Goal: Communication & Community: Connect with others

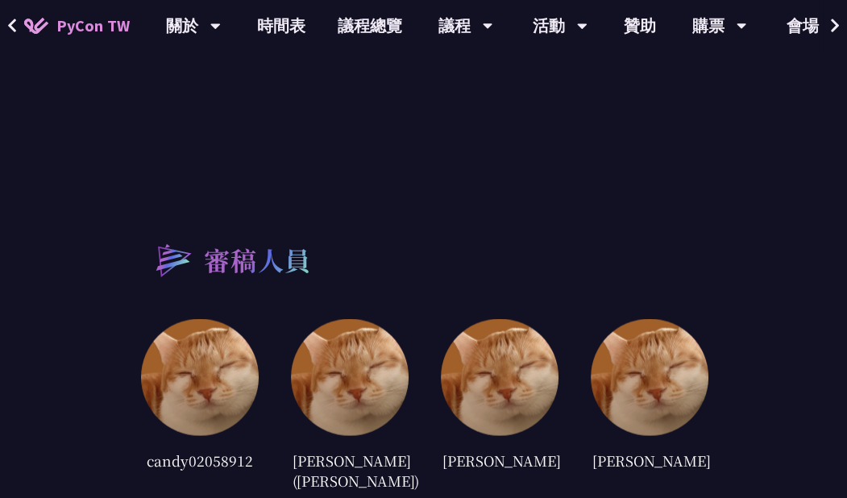
scroll to position [2721, 0]
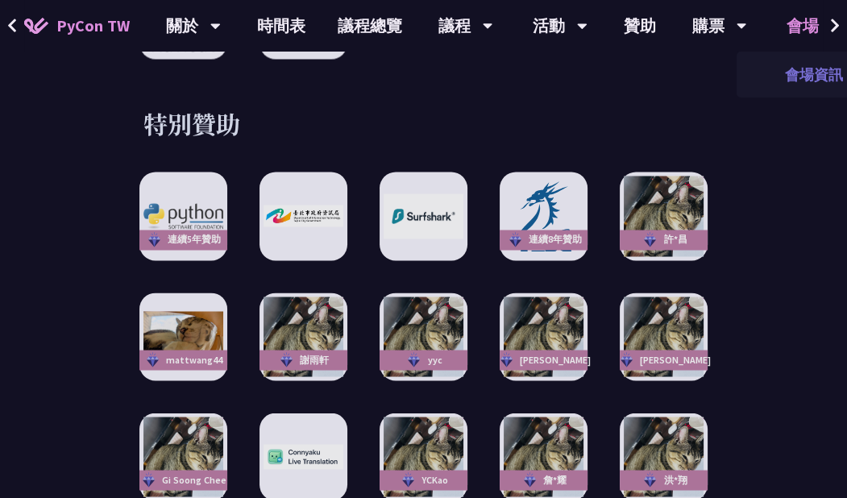
click at [810, 80] on link "會場資訊" at bounding box center [814, 75] width 155 height 38
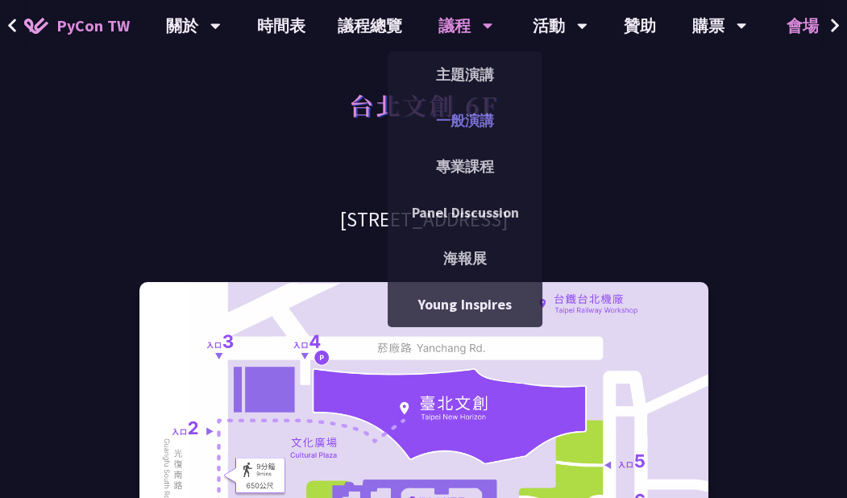
click at [474, 135] on link "一般演講" at bounding box center [465, 121] width 155 height 38
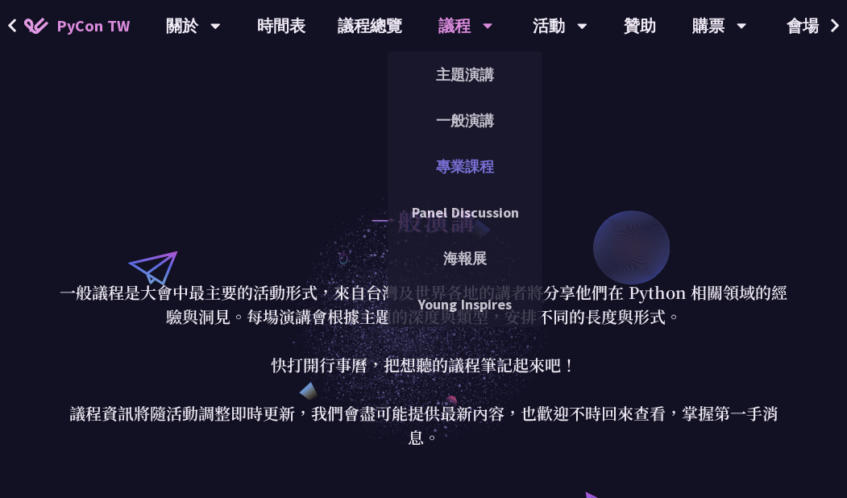
click at [460, 162] on link "專業課程" at bounding box center [465, 167] width 155 height 38
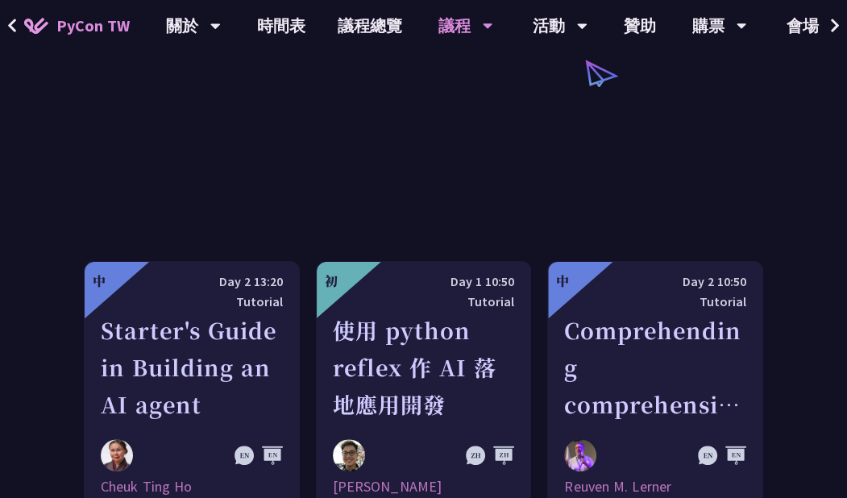
scroll to position [439, 0]
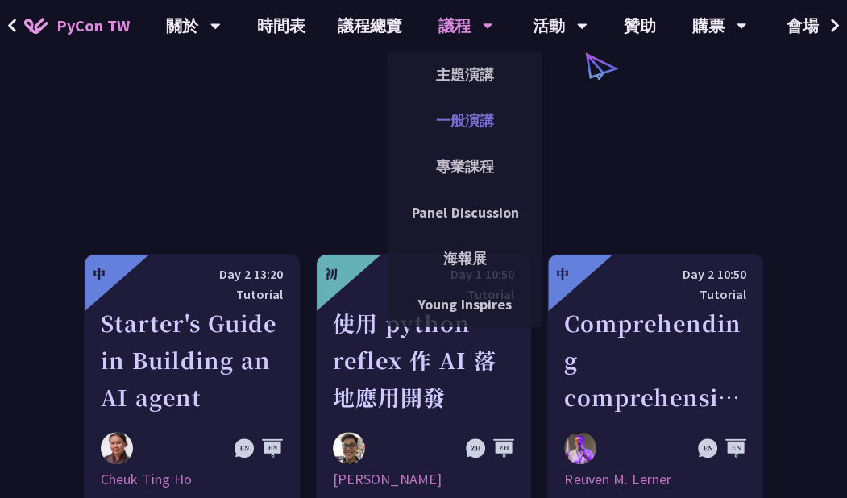
click at [481, 117] on link "一般演講" at bounding box center [465, 121] width 155 height 38
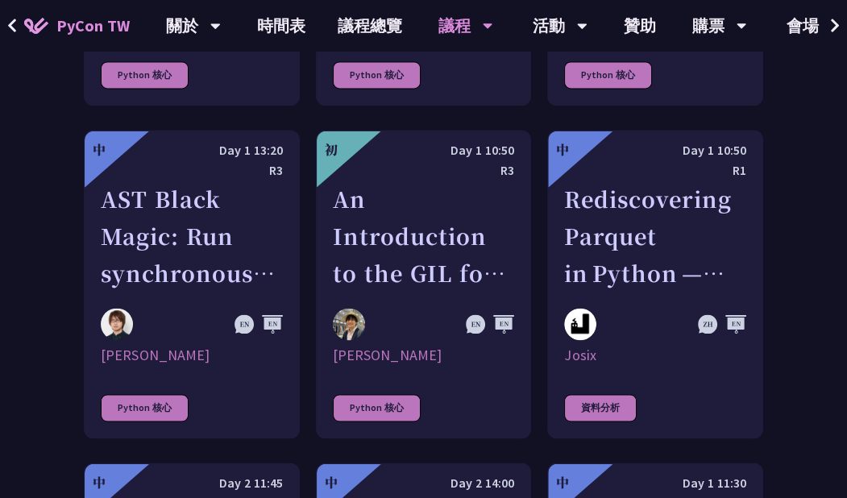
scroll to position [2269, 0]
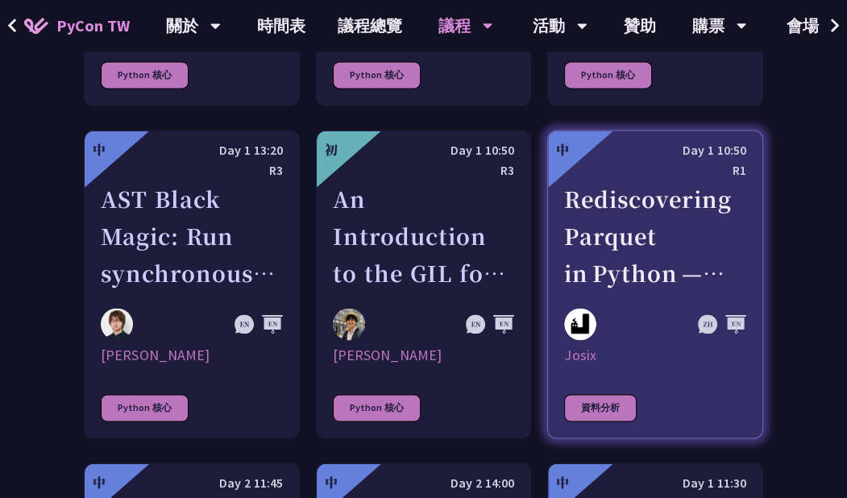
click at [578, 394] on div "資料分析" at bounding box center [600, 407] width 73 height 27
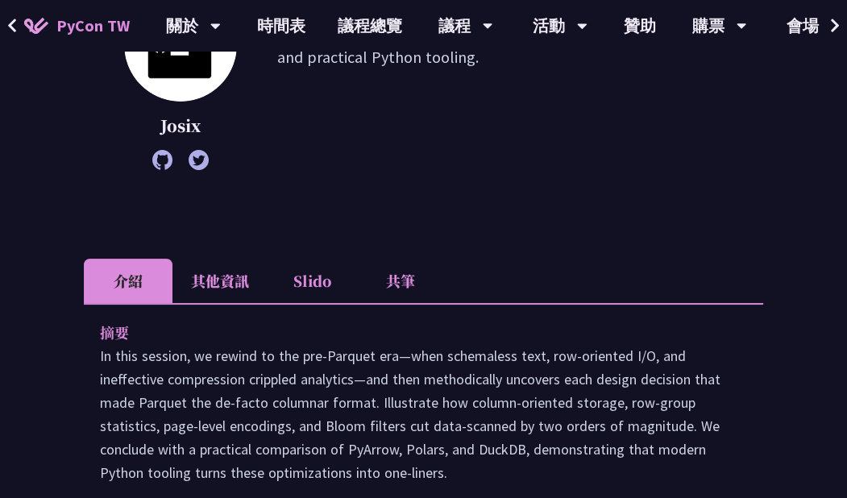
scroll to position [289, 0]
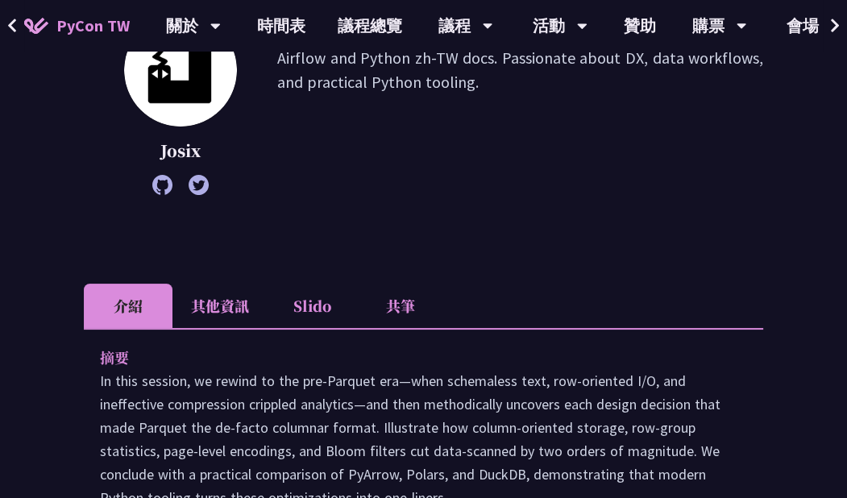
click at [410, 298] on li "共筆" at bounding box center [400, 306] width 89 height 44
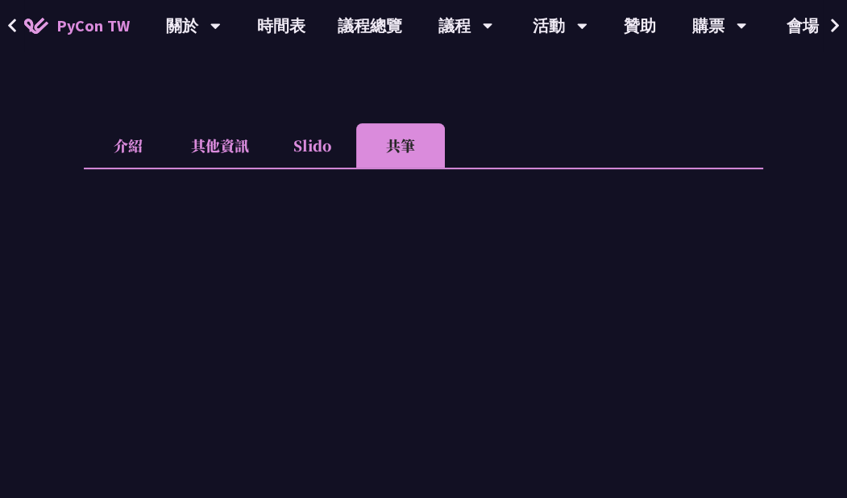
scroll to position [450, 0]
click at [311, 142] on li "Slido" at bounding box center [312, 145] width 89 height 44
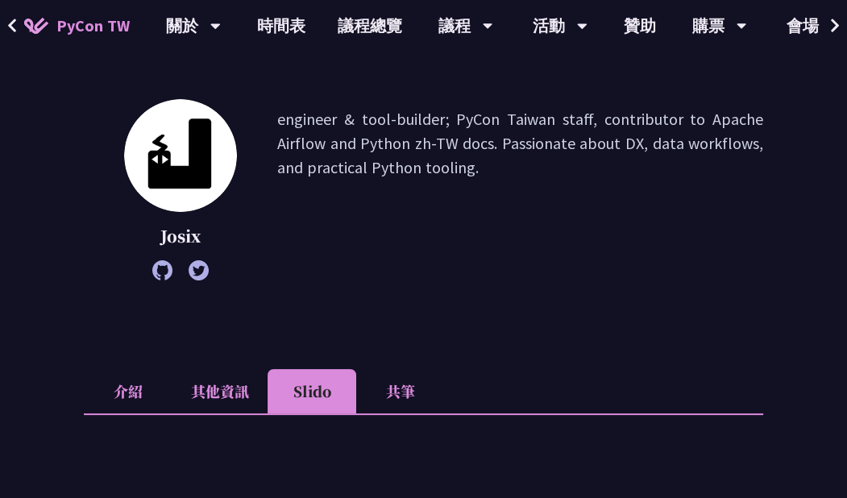
scroll to position [204, 0]
click at [223, 396] on li "其他資訊" at bounding box center [220, 390] width 95 height 44
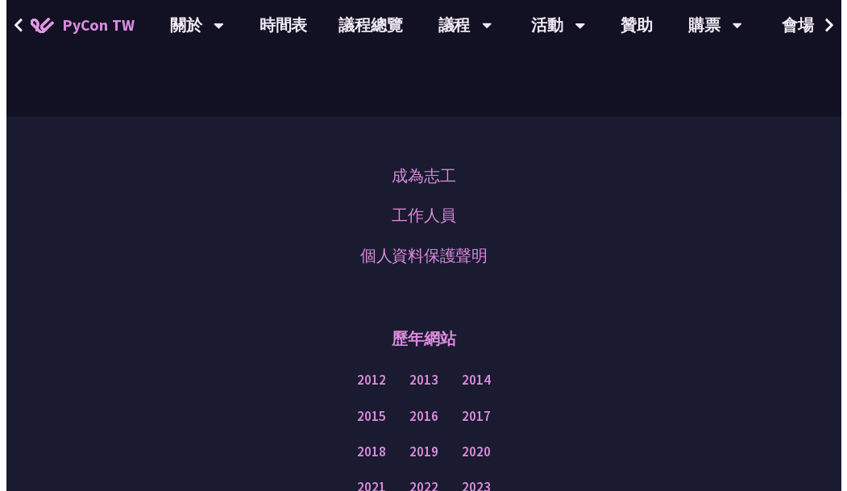
scroll to position [0, 0]
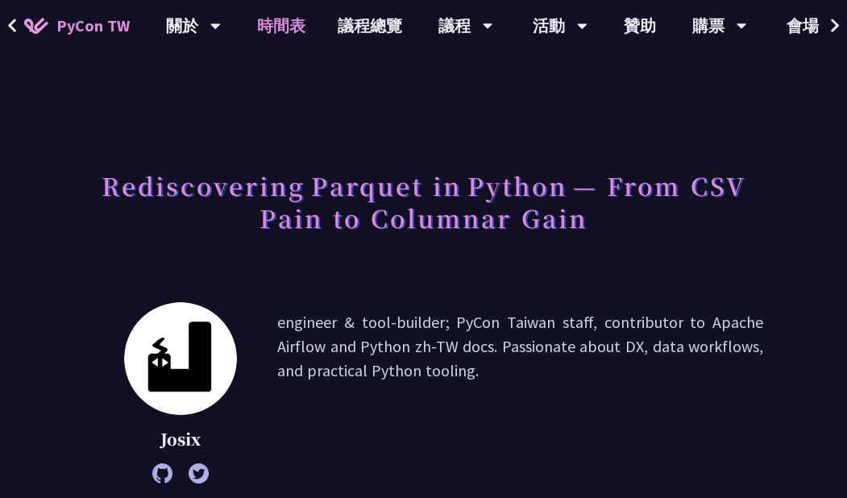
click at [289, 27] on link "時間表" at bounding box center [281, 26] width 81 height 52
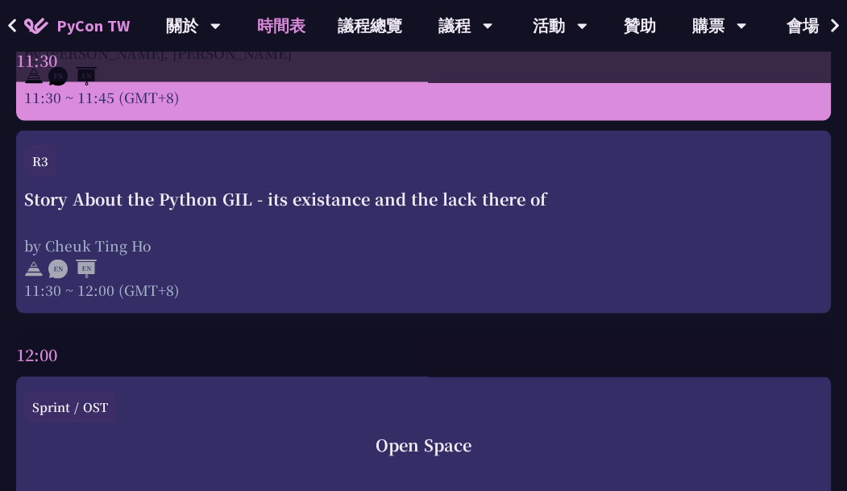
scroll to position [2987, 0]
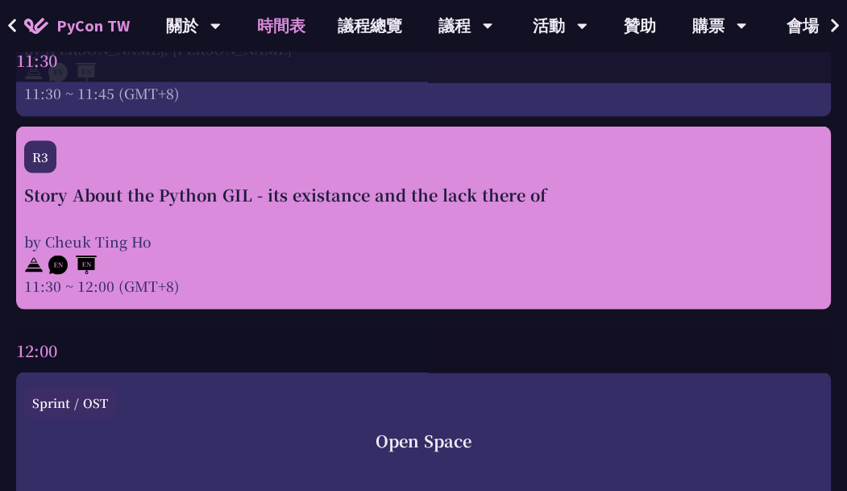
click at [408, 263] on div at bounding box center [423, 264] width 799 height 24
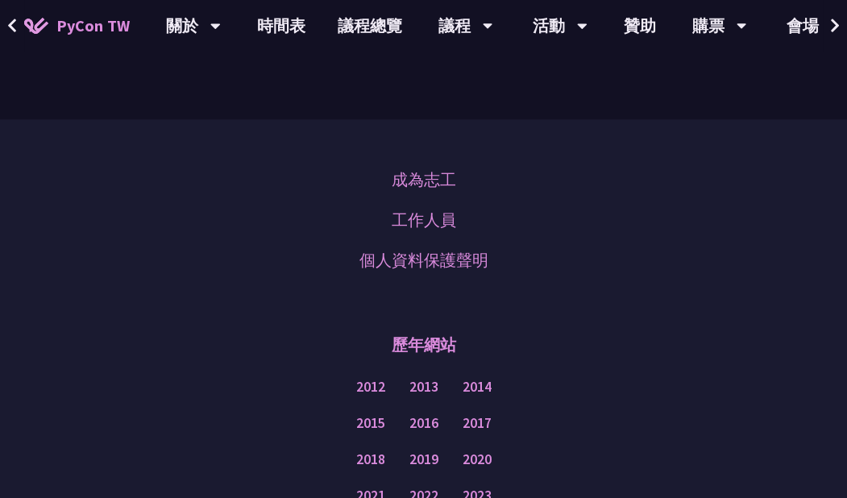
scroll to position [1478, 0]
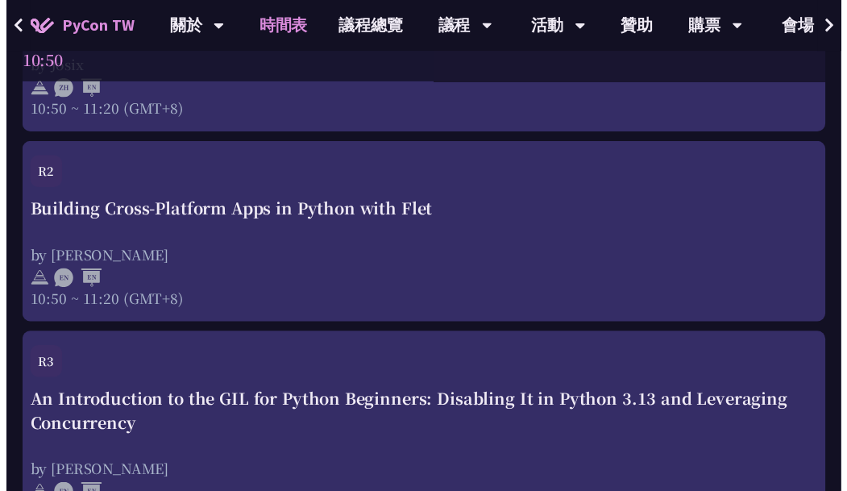
scroll to position [2987, 0]
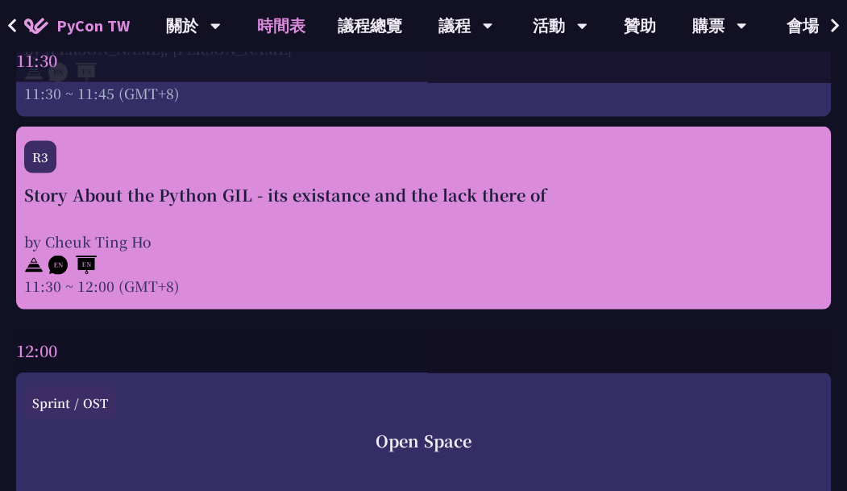
click at [280, 239] on div "by Cheuk Ting Ho" at bounding box center [423, 241] width 799 height 20
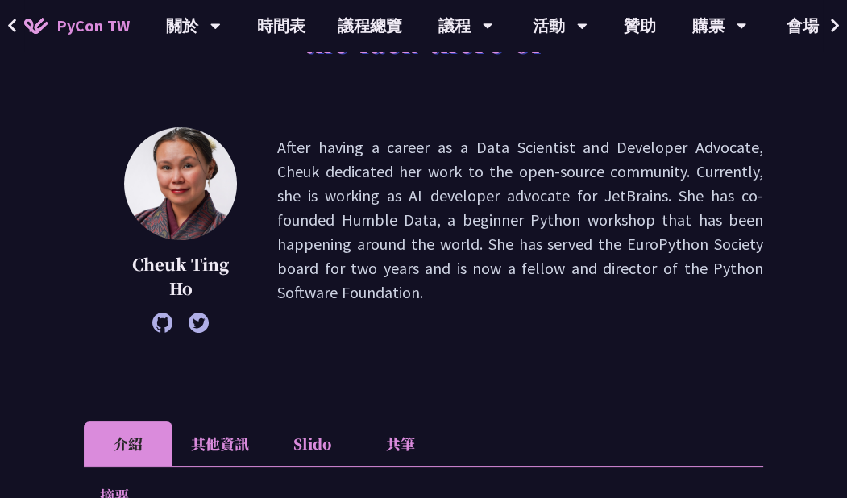
scroll to position [137, 0]
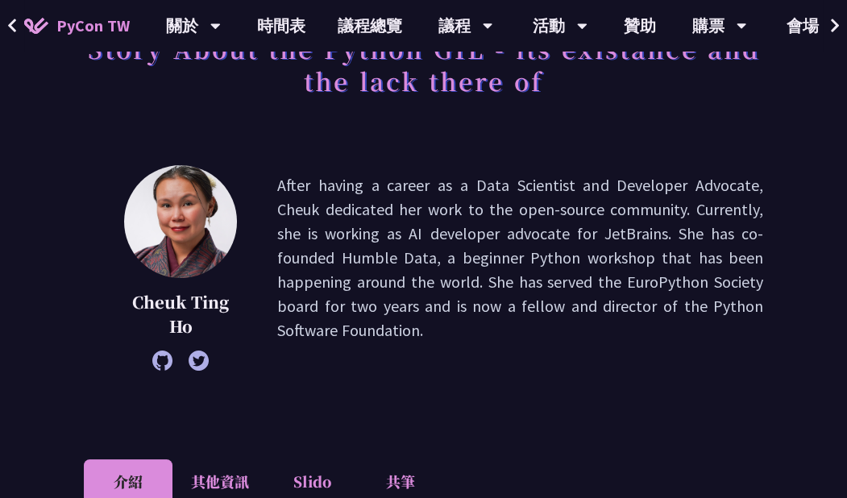
click at [221, 479] on li "其他資訊" at bounding box center [220, 482] width 95 height 44
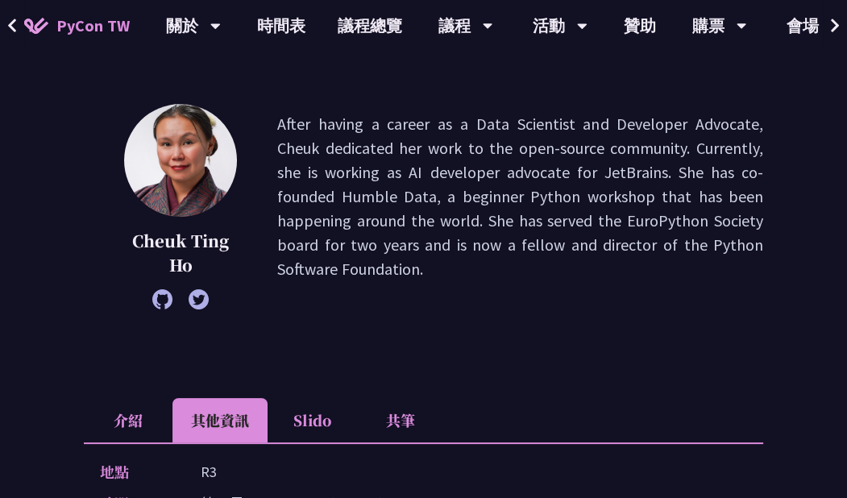
scroll to position [214, 0]
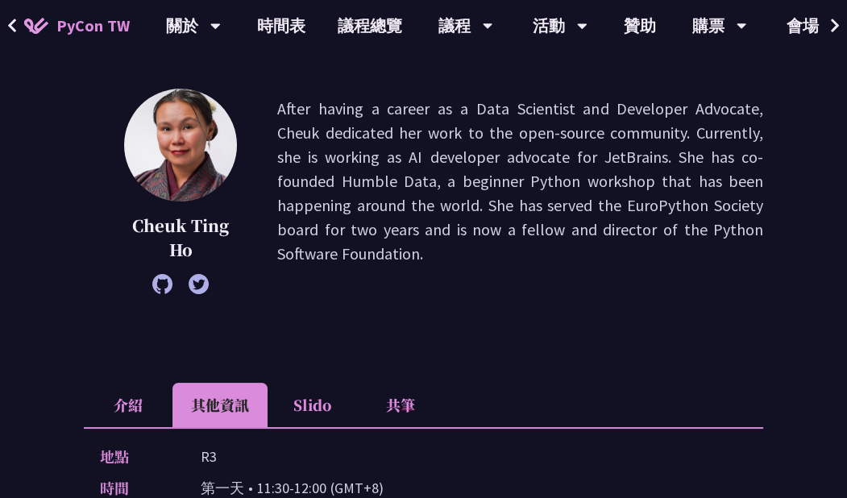
click at [173, 288] on div at bounding box center [180, 284] width 113 height 20
click at [159, 282] on icon at bounding box center [162, 284] width 20 height 20
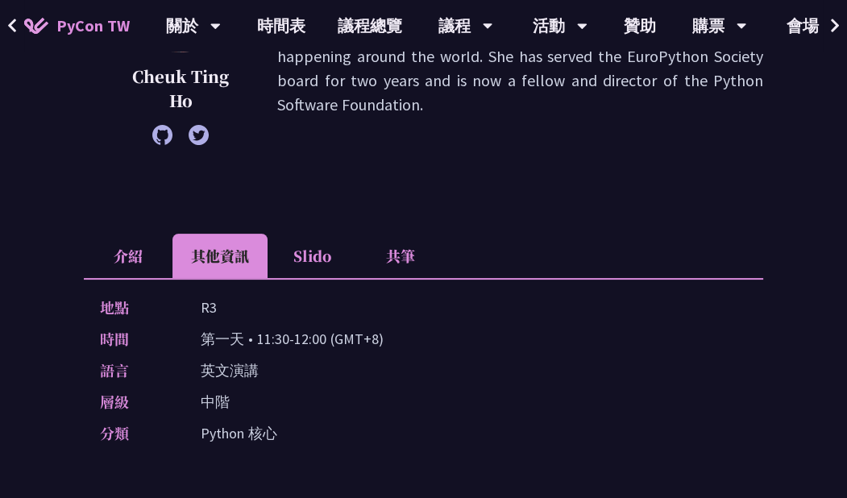
scroll to position [413, 0]
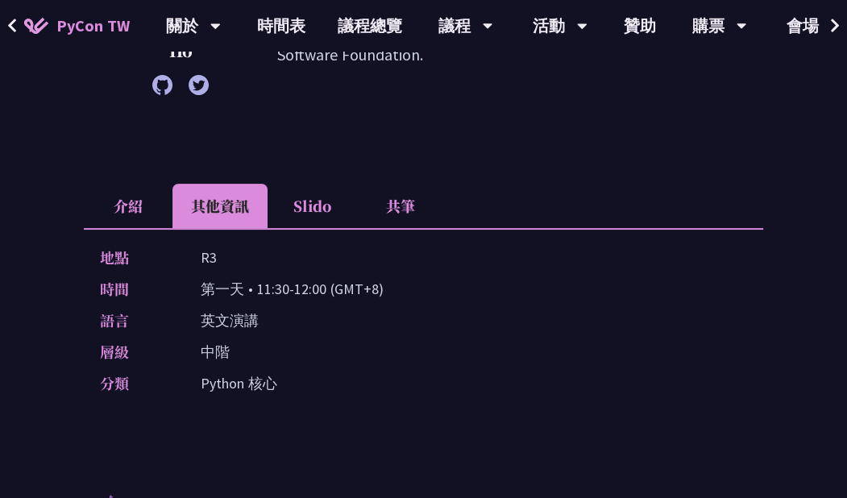
click at [401, 212] on li "共筆" at bounding box center [400, 206] width 89 height 44
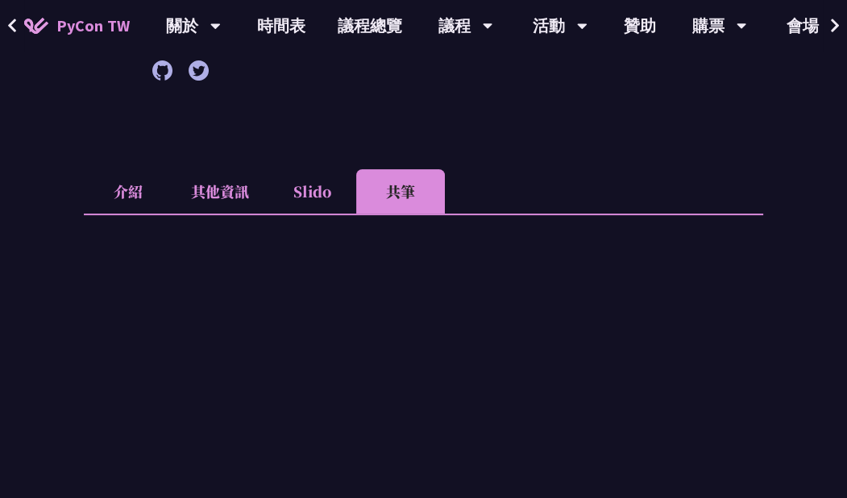
scroll to position [431, 0]
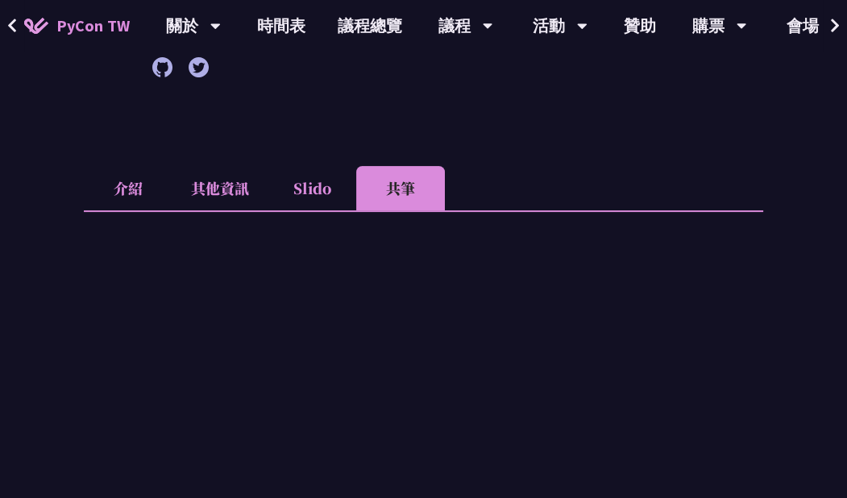
click at [315, 195] on li "Slido" at bounding box center [312, 188] width 89 height 44
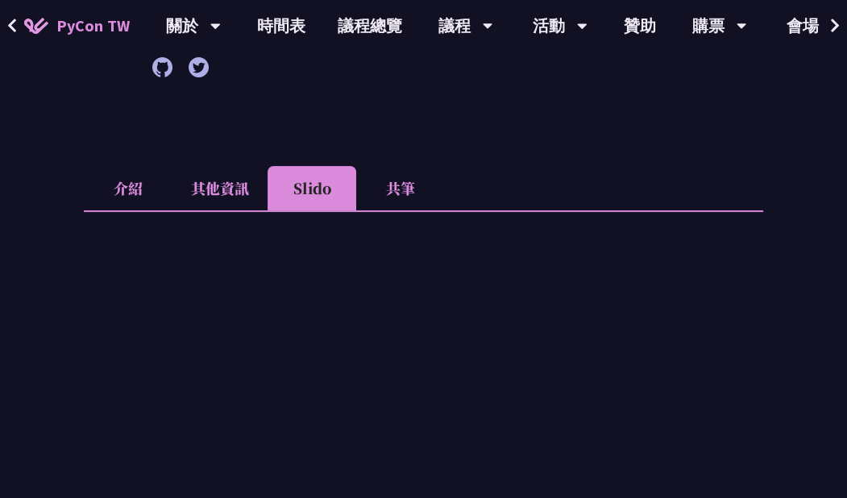
click at [196, 190] on li "其他資訊" at bounding box center [220, 188] width 95 height 44
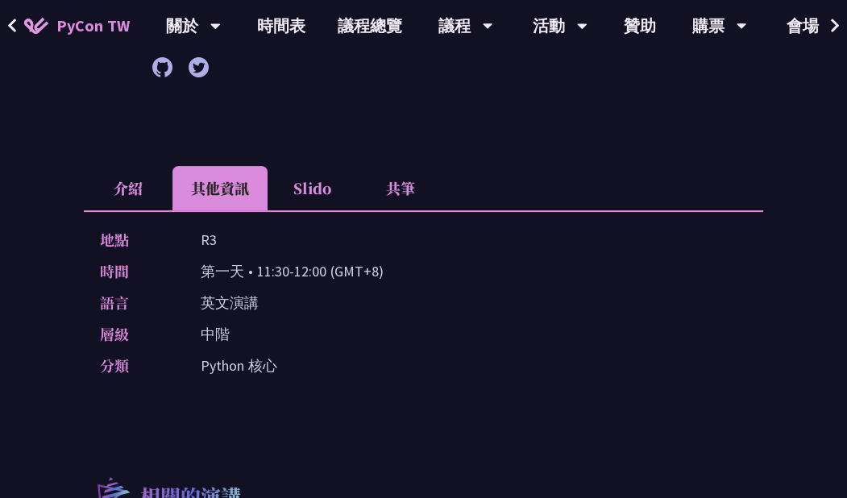
click at [147, 198] on li "介紹" at bounding box center [128, 188] width 89 height 44
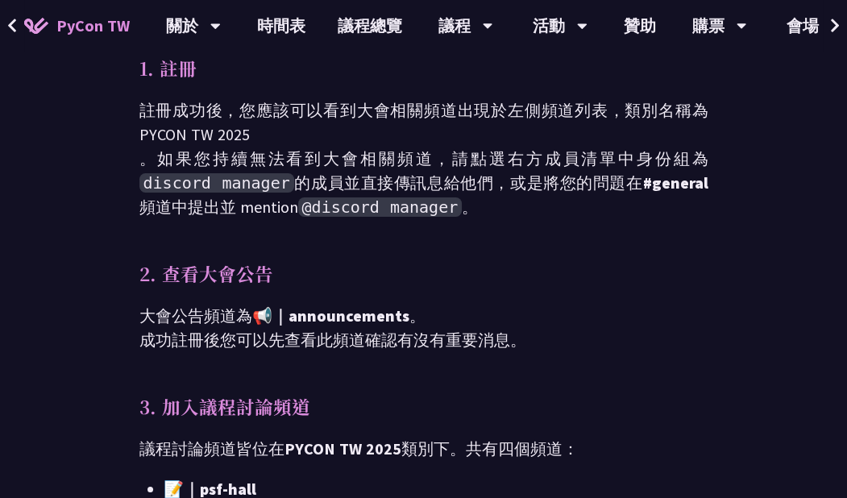
scroll to position [193, 0]
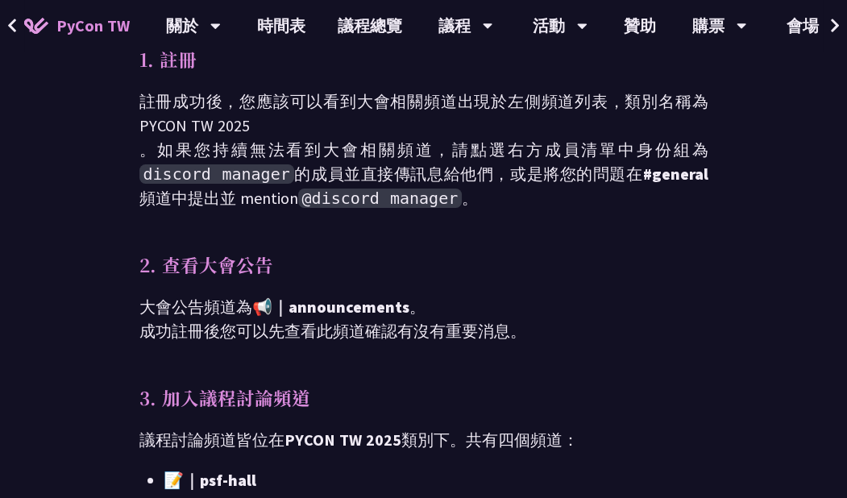
click at [339, 203] on span "@discord manager" at bounding box center [380, 198] width 164 height 19
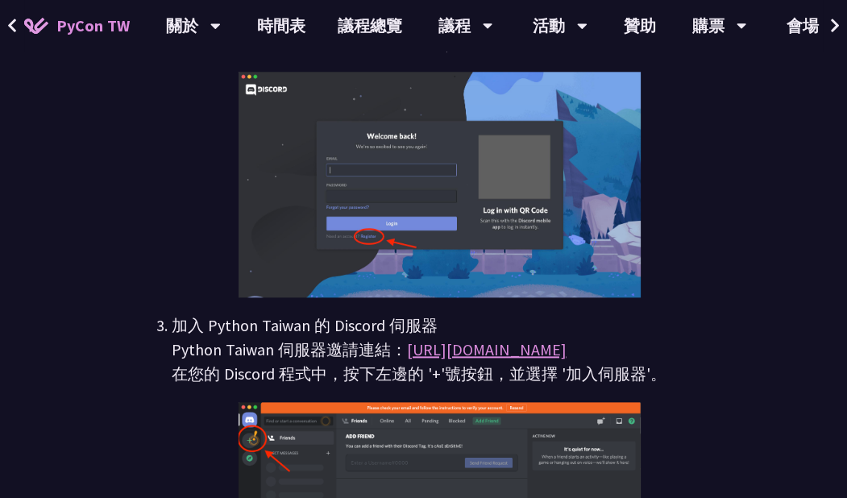
scroll to position [1859, 0]
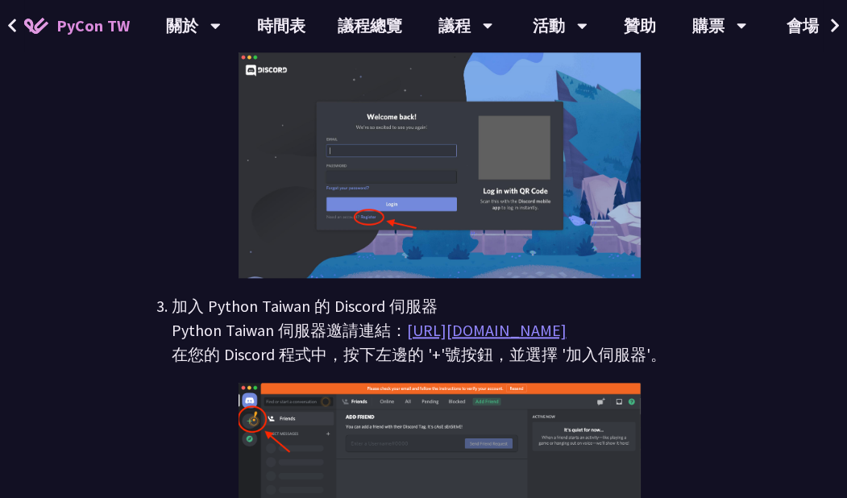
click at [474, 329] on link "[URL][DOMAIN_NAME]" at bounding box center [487, 330] width 160 height 20
click at [480, 335] on link "[URL][DOMAIN_NAME]" at bounding box center [487, 330] width 160 height 20
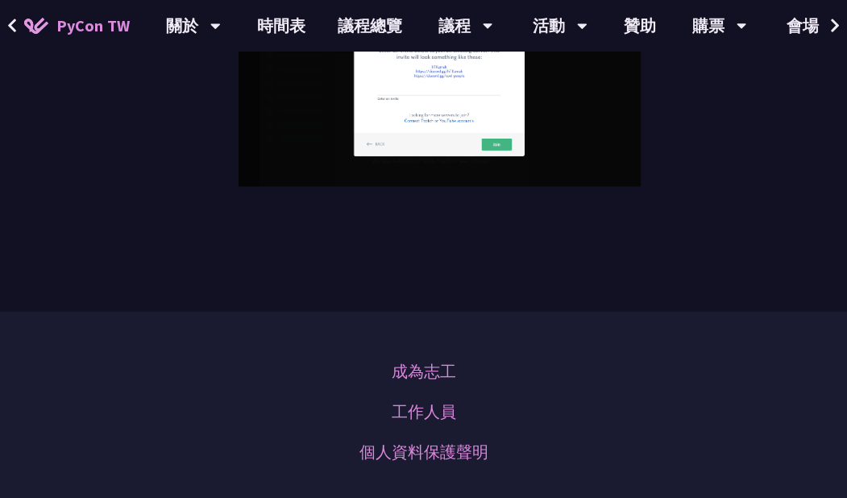
scroll to position [2410, 0]
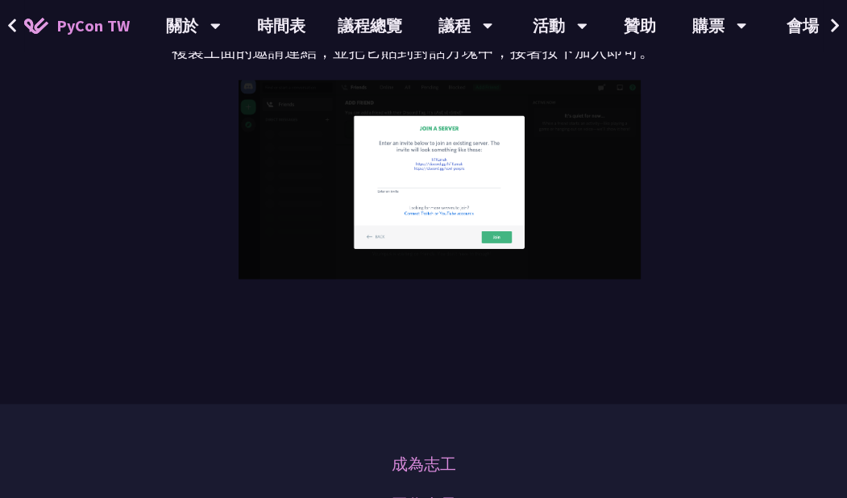
click at [202, 168] on li "加入 Python Taiwan 的 Discord 伺服器 Python Taiwan 伺服器邀請連結： [URL][DOMAIN_NAME] 在您的 Di…" at bounding box center [440, 10] width 537 height 535
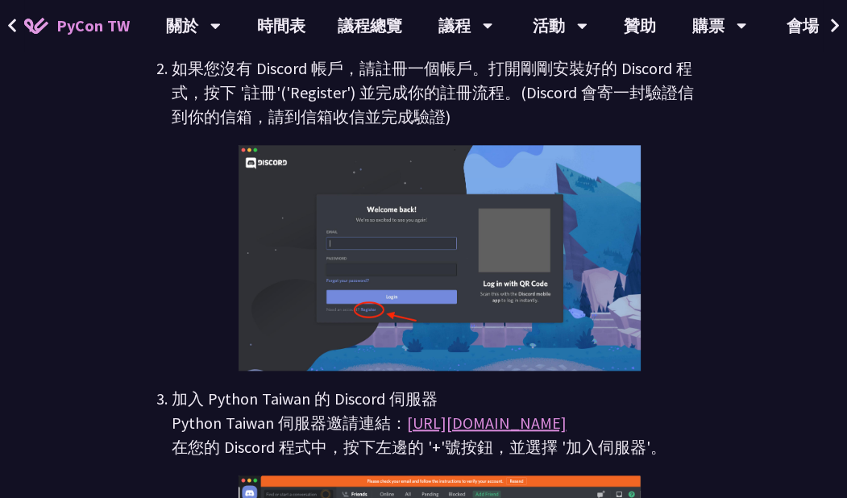
scroll to position [1765, 0]
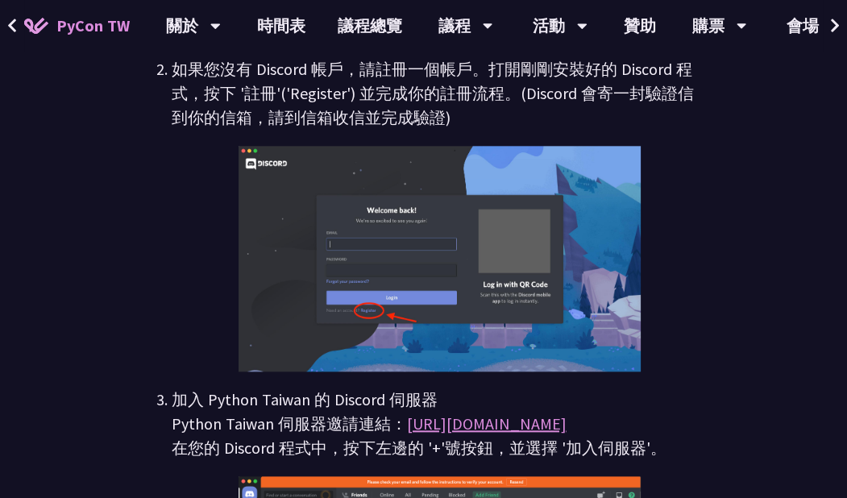
click at [216, 236] on li "如果您沒有 Discord 帳戶，請註冊一個帳戶。打開剛剛安裝好的 Discord 程式，按下 '註冊'('Register') 並完成你的註冊流程。(Dis…" at bounding box center [440, 214] width 537 height 314
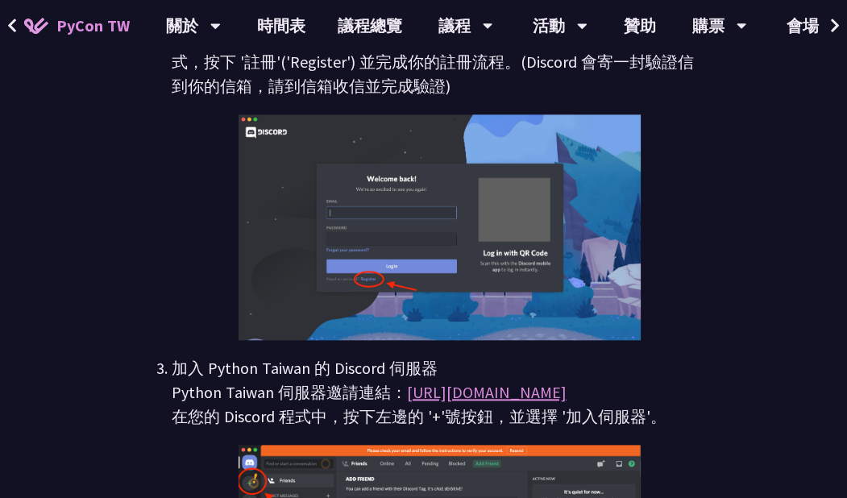
scroll to position [1800, 0]
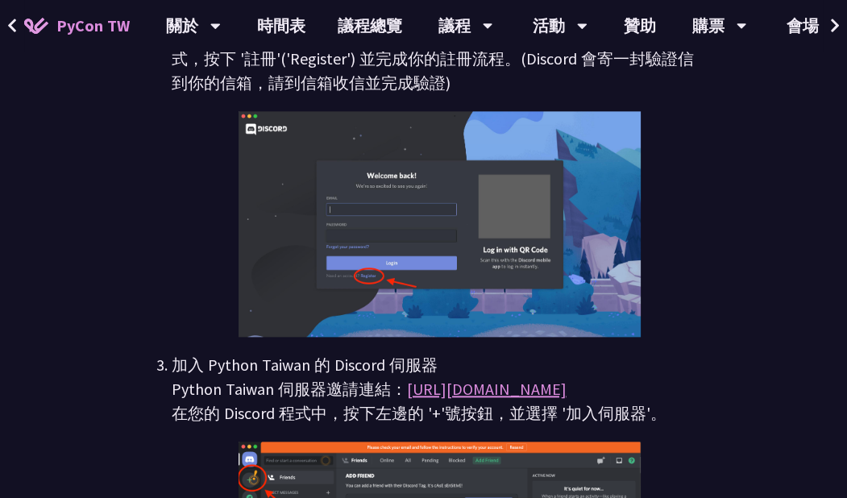
drag, startPoint x: 404, startPoint y: 389, endPoint x: 618, endPoint y: 388, distance: 214.5
copy li "[URL][DOMAIN_NAME]"
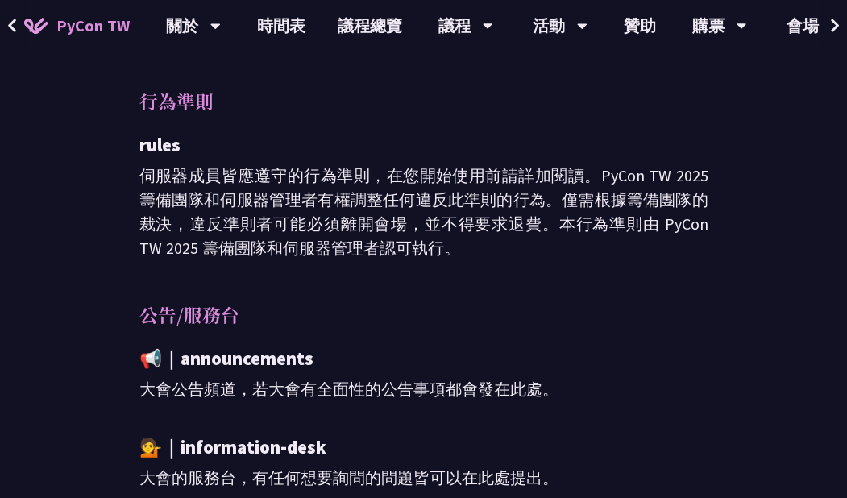
scroll to position [905, 0]
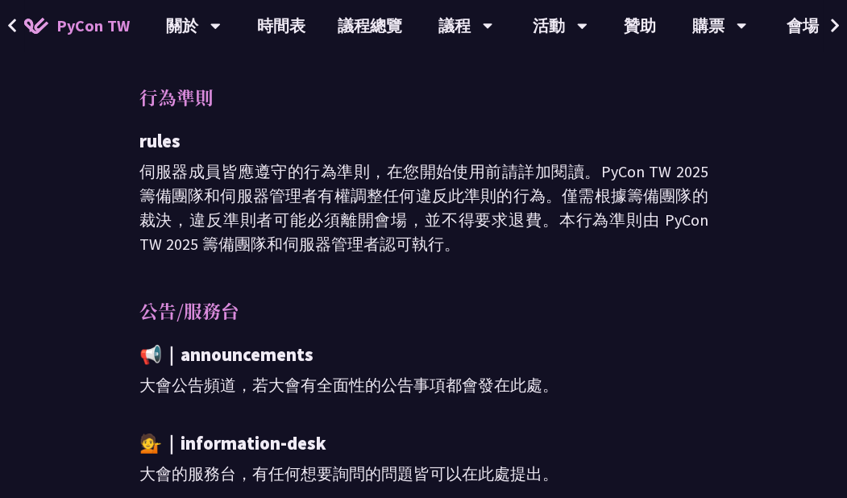
click at [199, 231] on p "伺服器成員皆應遵守的行為準則，在您開始使用前請詳加閱讀。PyCon TW 2025 籌備團隊和伺服器管理者有權調整任何違反此準則的行為。僅需根據籌備團隊的裁決…" at bounding box center [423, 208] width 569 height 97
